Goal: Task Accomplishment & Management: Understand process/instructions

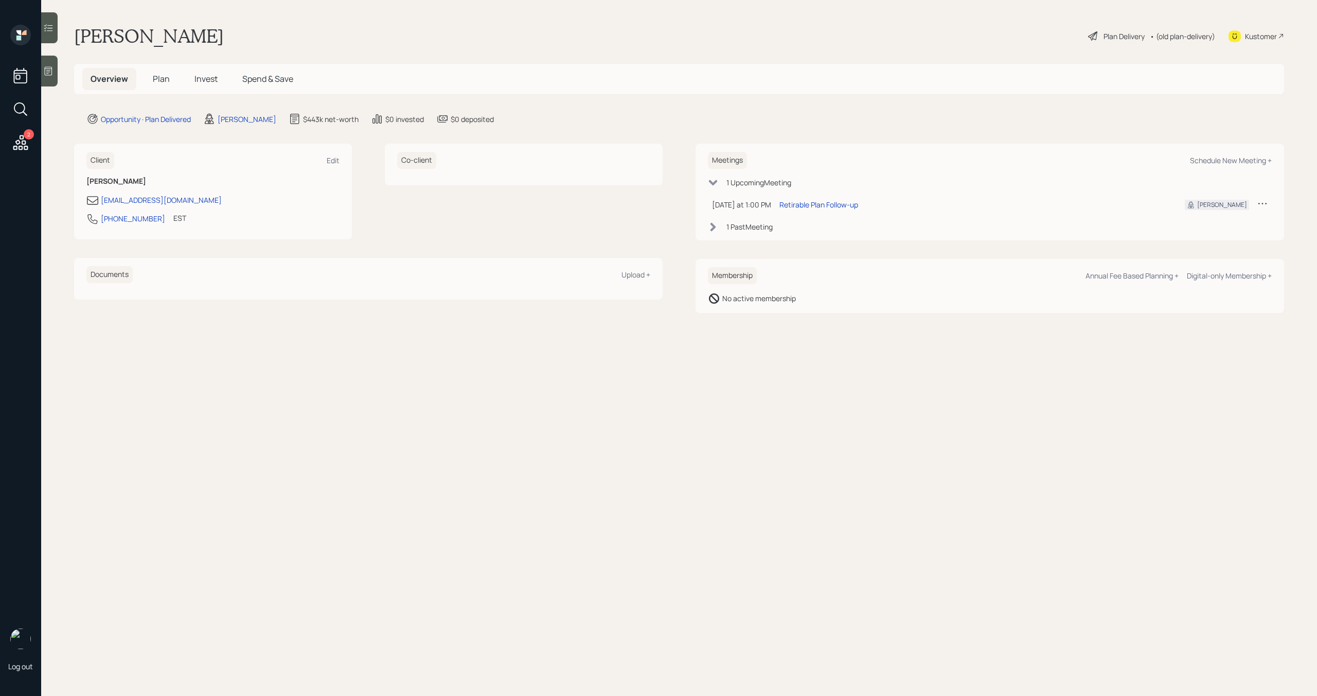
click at [1122, 35] on div "Plan Delivery" at bounding box center [1123, 36] width 41 height 11
